Goal: Information Seeking & Learning: Find specific fact

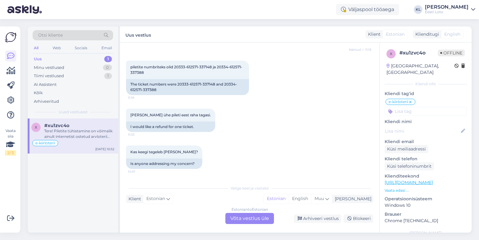
scroll to position [62, 0]
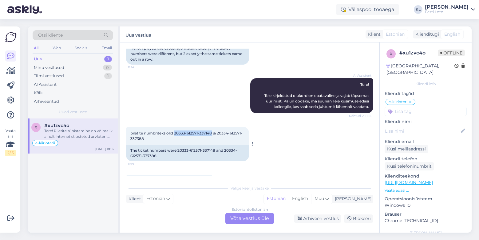
drag, startPoint x: 213, startPoint y: 128, endPoint x: 175, endPoint y: 127, distance: 37.5
click at [175, 131] on span "piletite numbriteks olid 20333-612571-337148 ja 20334-612571-337388" at bounding box center [186, 136] width 112 height 10
copy span "20333-612571-337148"
click at [200, 131] on span "piletite numbriteks olid 20333-612571-337148 ja 20334-612571-337388" at bounding box center [186, 136] width 112 height 10
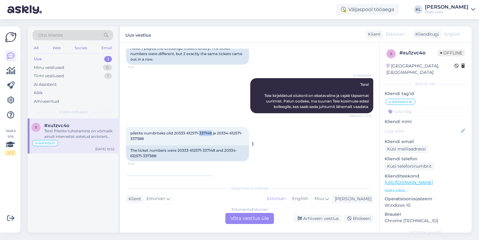
click at [200, 131] on span "piletite numbriteks olid 20333-612571-337148 ja 20334-612571-337388" at bounding box center [186, 136] width 112 height 10
click at [177, 131] on span "piletite numbriteks olid 20333-612571-337148 ja 20334-612571-337388" at bounding box center [186, 136] width 112 height 10
drag, startPoint x: 174, startPoint y: 128, endPoint x: 212, endPoint y: 128, distance: 37.8
click at [212, 131] on span "piletite numbriteks olid 20333-612571-337148 ja 20334-612571-337388" at bounding box center [186, 136] width 112 height 10
copy span "20333-612571-337148"
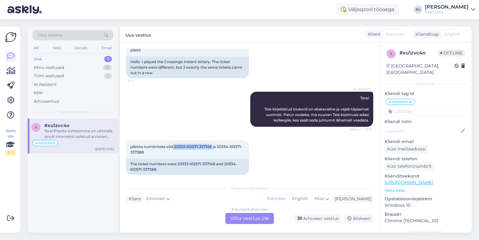
scroll to position [49, 0]
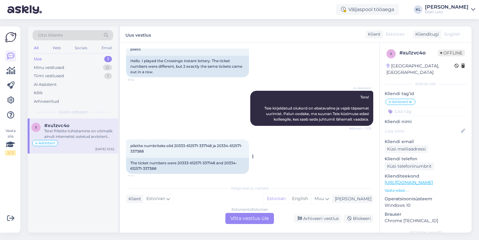
click at [222, 143] on span "piletite numbriteks olid 20333-612571-337148 ja 20334-612571-337388" at bounding box center [186, 148] width 112 height 10
drag, startPoint x: 217, startPoint y: 140, endPoint x: 144, endPoint y: 146, distance: 73.7
click at [144, 146] on div "piletite numbriteks olid 20333-612571-337148 ja 20334-612571-337388 11:19" at bounding box center [187, 148] width 123 height 18
copy span "20334-612571-337388"
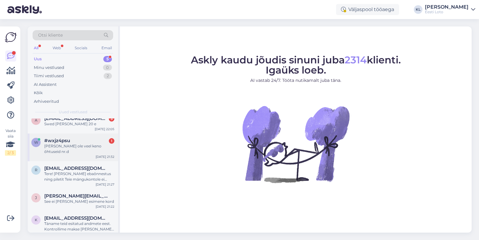
scroll to position [7, 0]
click at [77, 140] on div "#wxjz4psu 1" at bounding box center [79, 141] width 70 height 6
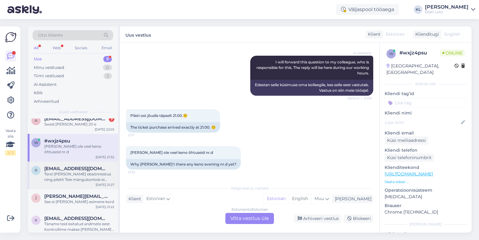
click at [68, 174] on div "Tere! Kui makse ebaõnnestus ning piletit Teie mängukontole ei ilmunud, palume e…" at bounding box center [79, 176] width 70 height 11
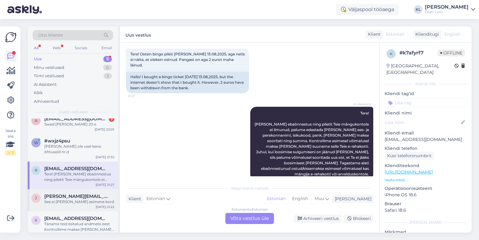
click at [70, 199] on div "See ei ole juba esimene kord" at bounding box center [79, 202] width 70 height 6
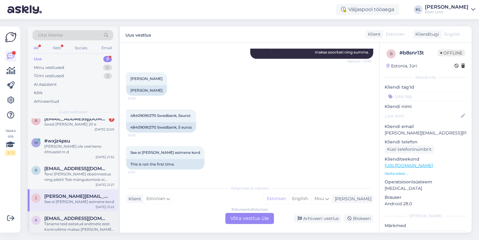
click at [82, 211] on div "k kaupo.korm@gmail.com Täname teid esitatud andmete eest. Kontrollime makse üle…" at bounding box center [73, 225] width 90 height 28
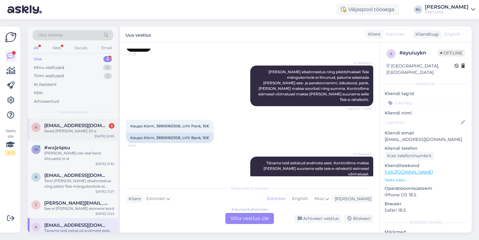
scroll to position [0, 0]
click at [86, 127] on span "annikaprise3@gmail.cm" at bounding box center [76, 126] width 64 height 6
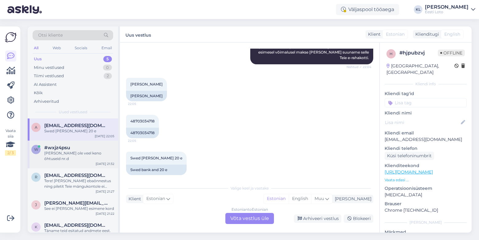
click at [88, 153] on div "Miks ei ole veel keno õhtuseid nr.d" at bounding box center [79, 155] width 70 height 11
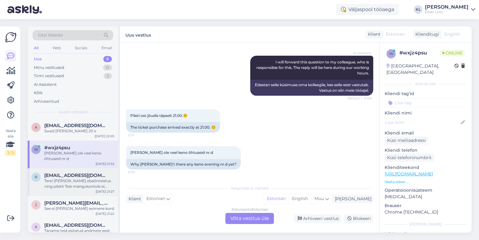
click at [88, 172] on span "reigina89@gmail.com" at bounding box center [76, 175] width 64 height 6
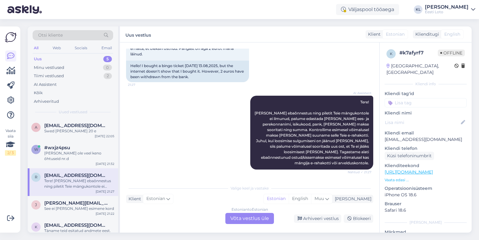
scroll to position [33, 0]
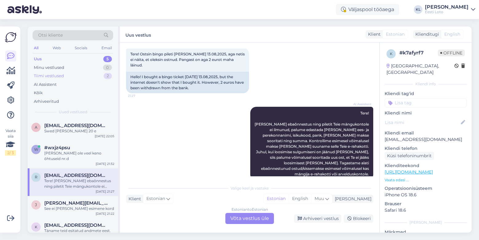
click at [93, 75] on div "Tiimi vestlused 2" at bounding box center [73, 76] width 81 height 9
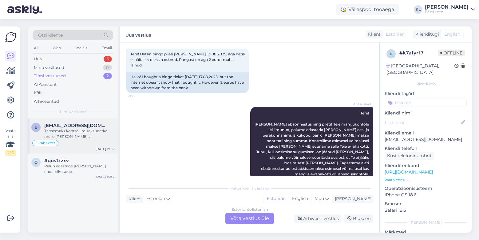
click at [87, 135] on div "Täpsemaks kontrollimiseks saatke meile palun ka maksekorralduse koopia." at bounding box center [79, 133] width 70 height 11
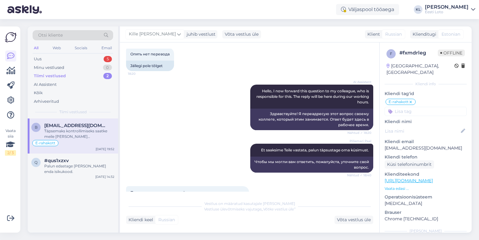
scroll to position [203, 0]
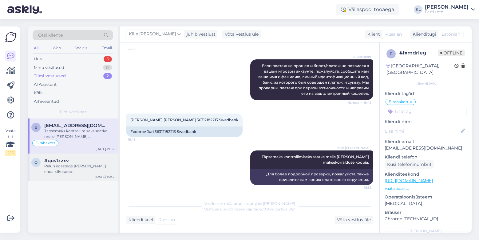
click at [92, 159] on div "#qus1xzxv" at bounding box center [79, 161] width 70 height 6
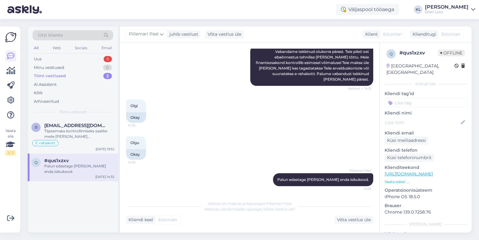
scroll to position [198, 0]
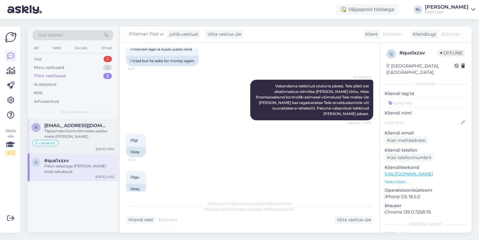
click at [67, 132] on div "Täpsemaks kontrollimiseks saatke meile palun ka maksekorralduse koopia." at bounding box center [79, 133] width 70 height 11
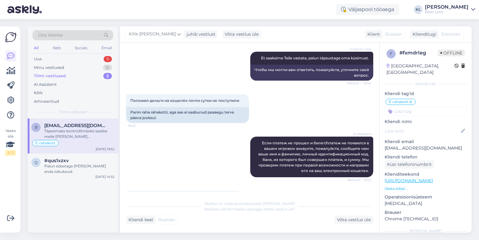
scroll to position [18, 0]
